Goal: Transaction & Acquisition: Subscribe to service/newsletter

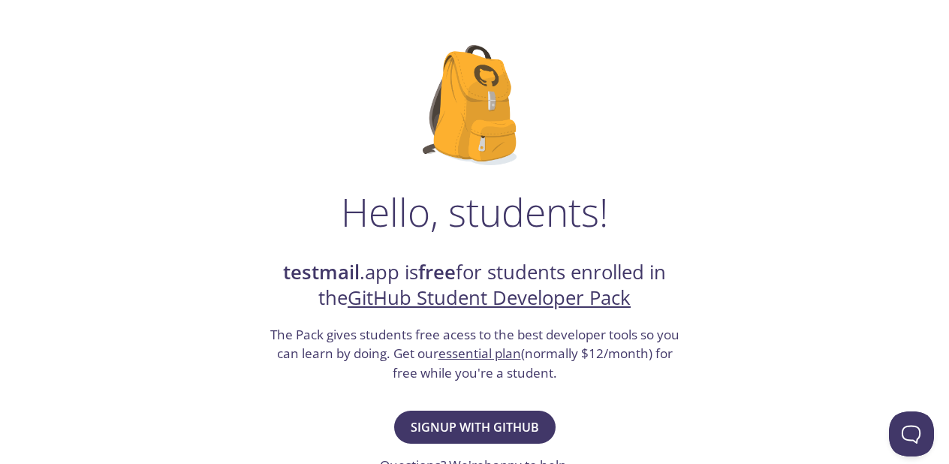
scroll to position [73, 0]
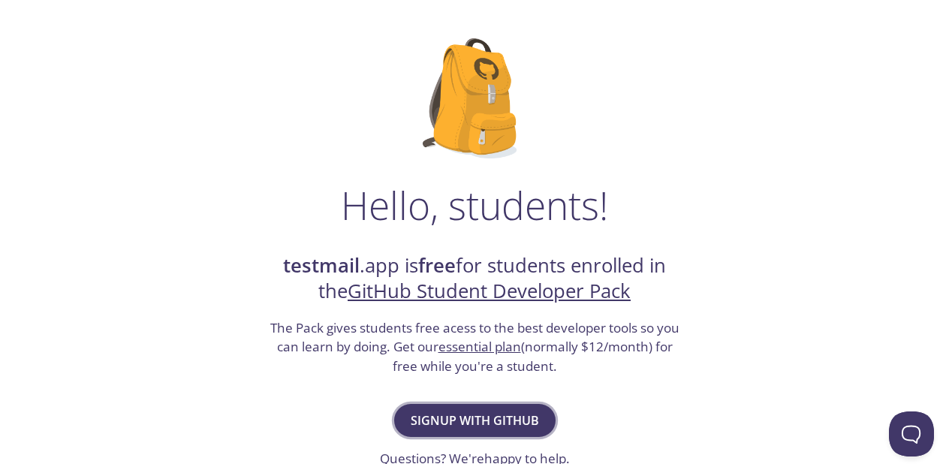
click at [471, 427] on span "Signup with GitHub" at bounding box center [475, 420] width 128 height 21
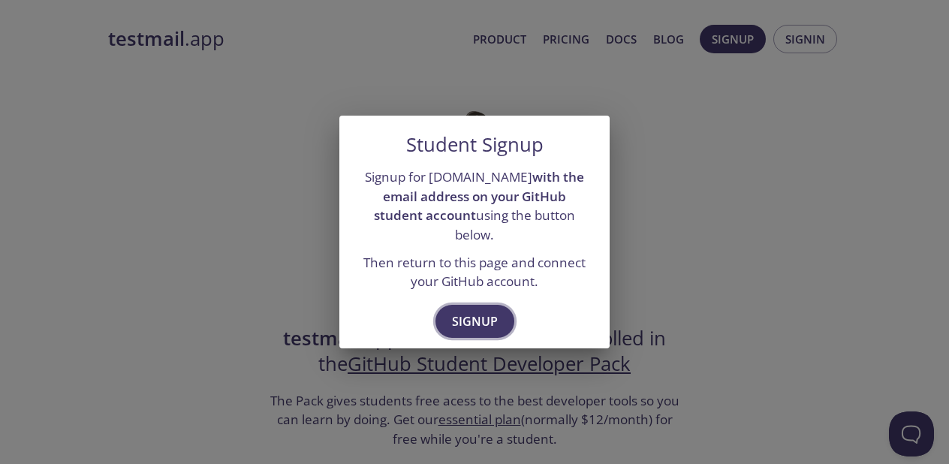
click at [471, 311] on span "Signup" at bounding box center [475, 321] width 46 height 21
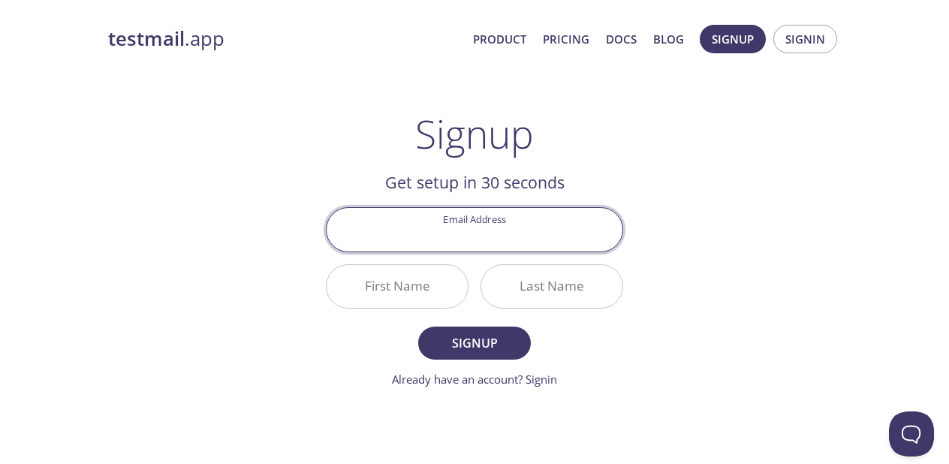
click at [474, 221] on input "Email Address" at bounding box center [475, 229] width 296 height 43
click at [483, 233] on input "Email Address" at bounding box center [475, 229] width 296 height 43
type input "[EMAIL_ADDRESS][DOMAIN_NAME]"
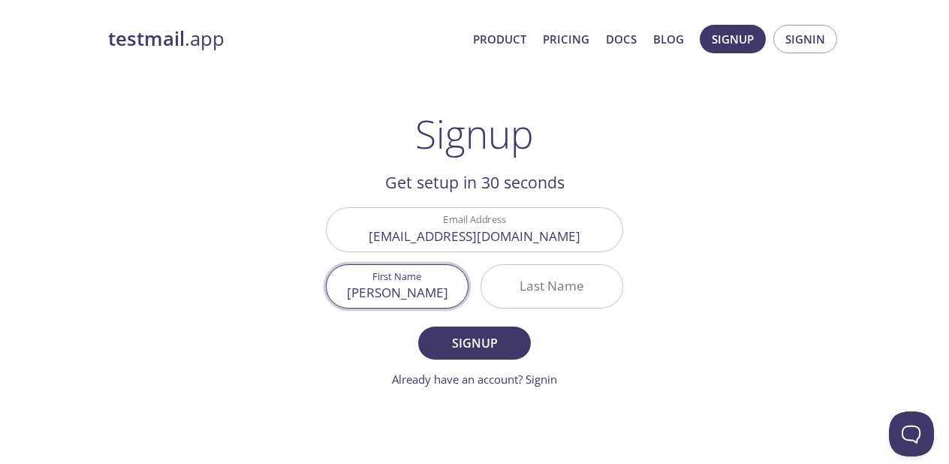
type input "[PERSON_NAME]"
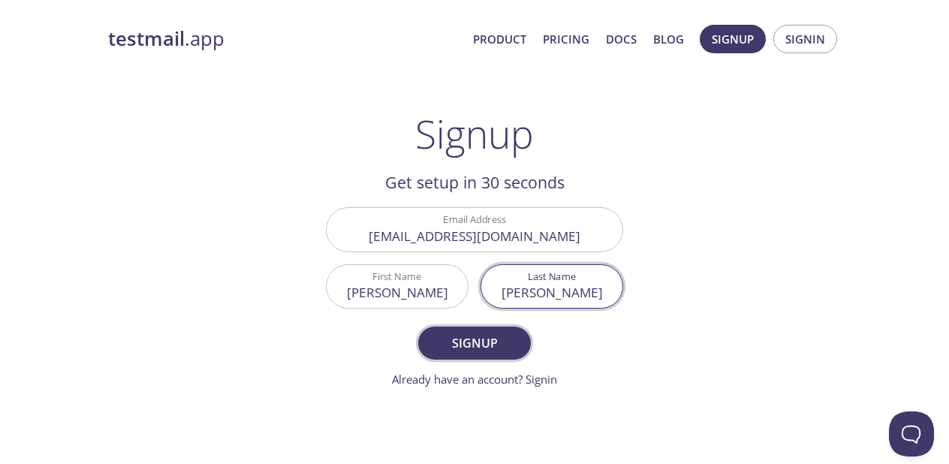
type input "[PERSON_NAME]"
click at [474, 339] on span "Signup" at bounding box center [475, 343] width 80 height 21
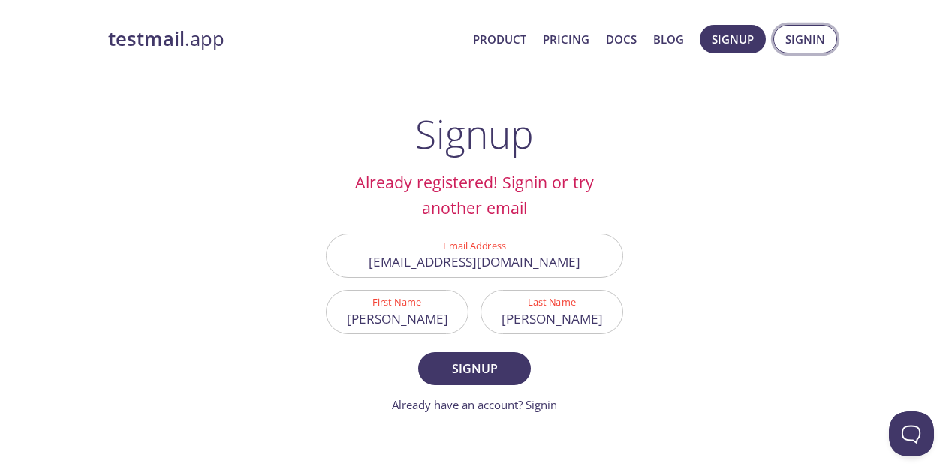
click at [809, 42] on span "Signin" at bounding box center [805, 39] width 40 height 20
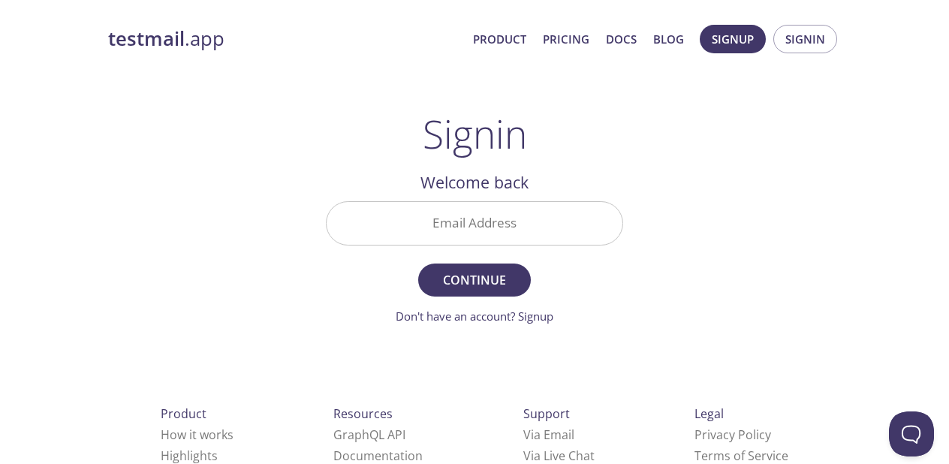
click at [519, 221] on input "Email Address" at bounding box center [475, 223] width 296 height 43
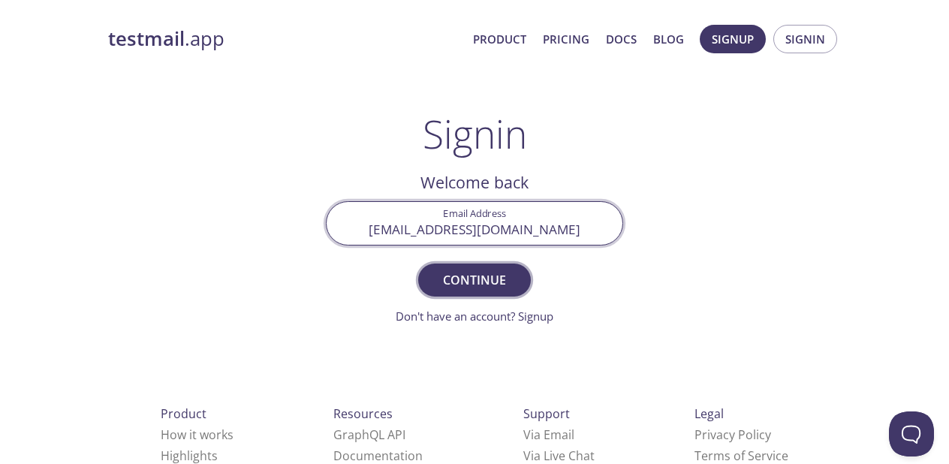
type input "[EMAIL_ADDRESS][DOMAIN_NAME]"
click at [474, 281] on span "Continue" at bounding box center [475, 279] width 80 height 21
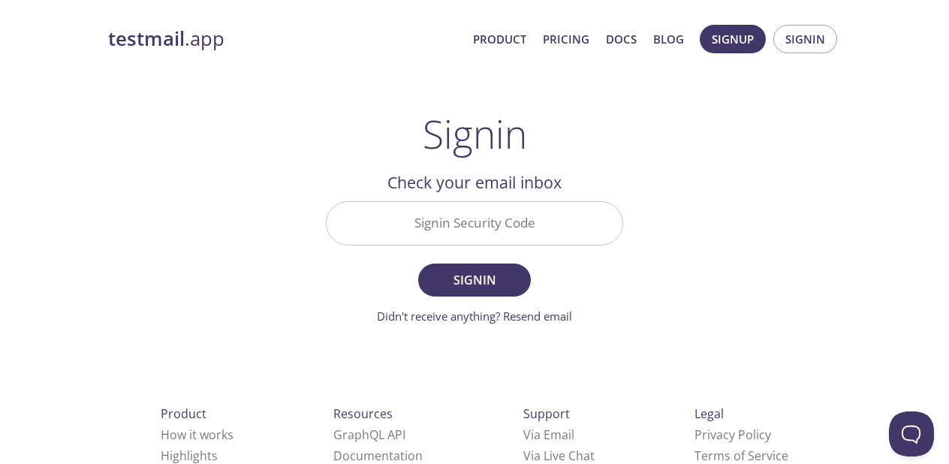
click at [495, 211] on input "Signin Security Code" at bounding box center [475, 223] width 296 height 43
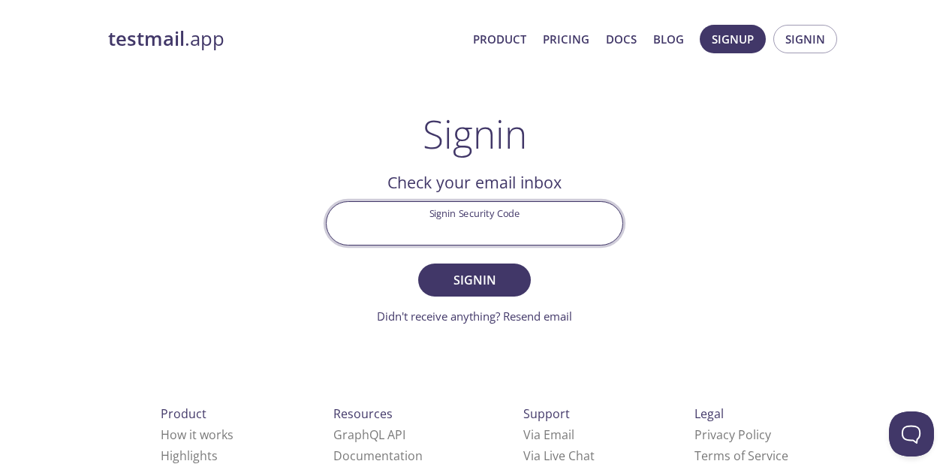
paste input "15QYCLN"
click at [476, 272] on span "Signin" at bounding box center [475, 279] width 80 height 21
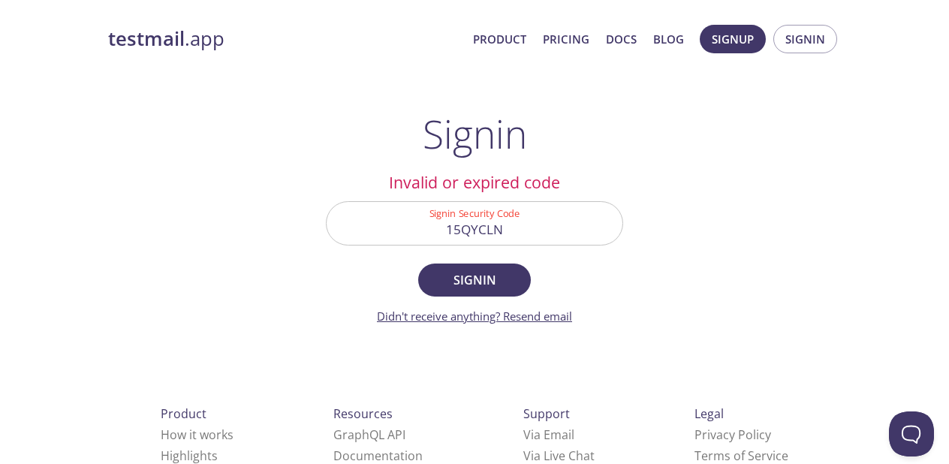
click at [513, 319] on link "Didn't receive anything? Resend email" at bounding box center [474, 315] width 195 height 15
click at [489, 226] on input "15QYCLN" at bounding box center [475, 223] width 296 height 43
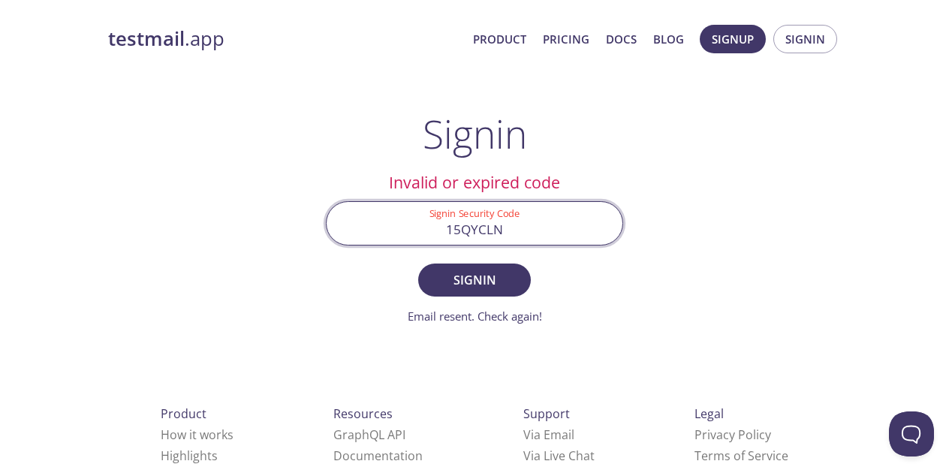
paste input "CH3BA4L"
type input "CH3BA4L"
click at [480, 281] on span "Signin" at bounding box center [475, 279] width 80 height 21
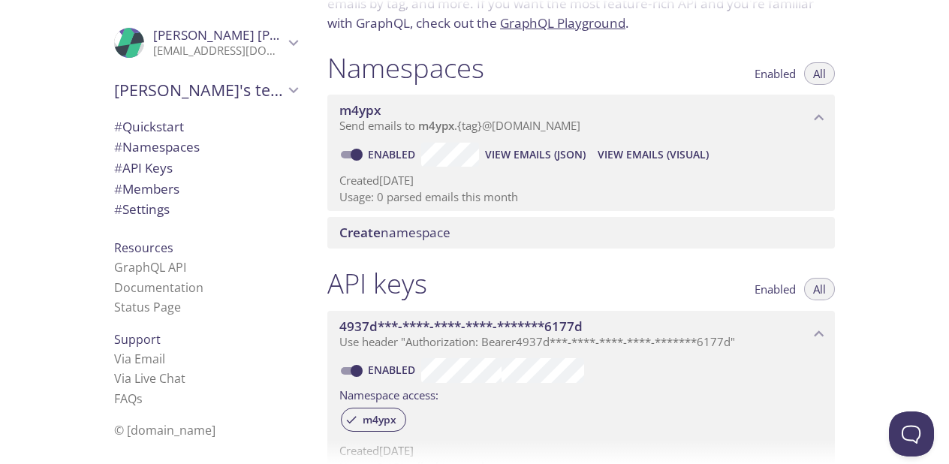
scroll to position [146, 0]
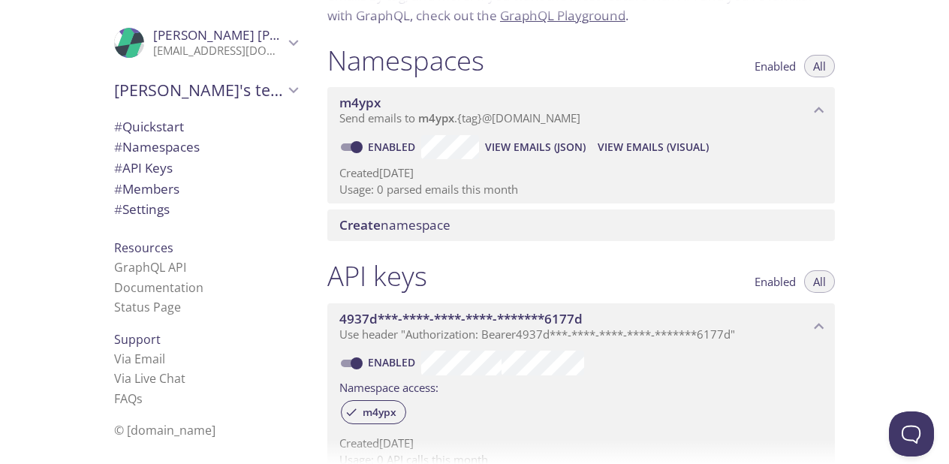
click at [505, 148] on span "View Emails (JSON)" at bounding box center [535, 147] width 101 height 18
